Goal: Download file/media

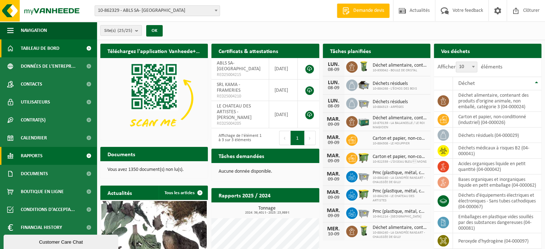
click at [25, 152] on span "Rapports" at bounding box center [32, 156] width 22 height 18
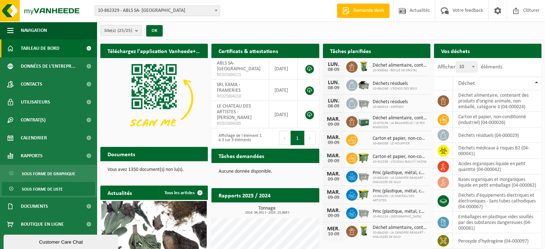
click at [35, 193] on span "Sous forme de liste" at bounding box center [42, 190] width 41 height 14
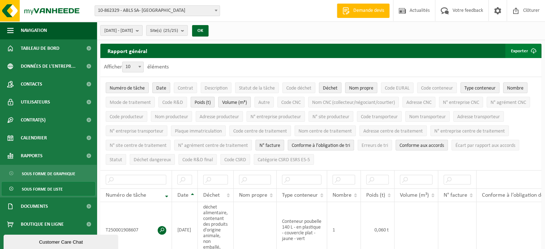
click at [509, 52] on button "Exporter" at bounding box center [524, 51] width 36 height 14
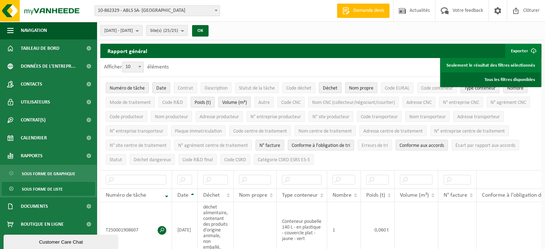
click at [511, 80] on link "Tous les filtres disponibles" at bounding box center [490, 79] width 99 height 14
